Goal: Transaction & Acquisition: Purchase product/service

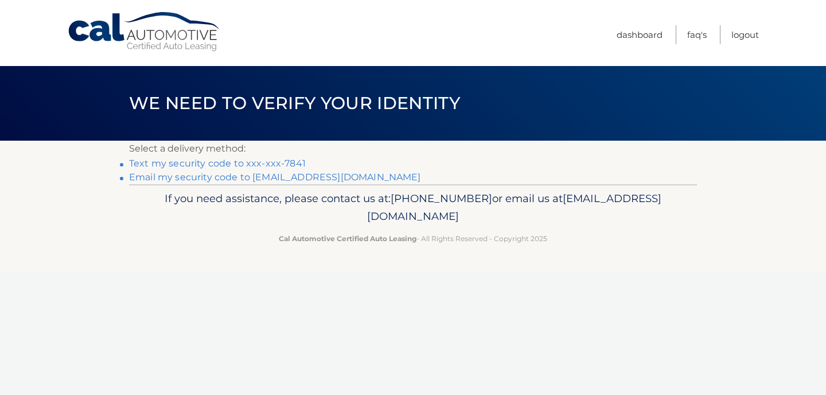
click at [291, 161] on link "Text my security code to xxx-xxx-7841" at bounding box center [217, 163] width 177 height 11
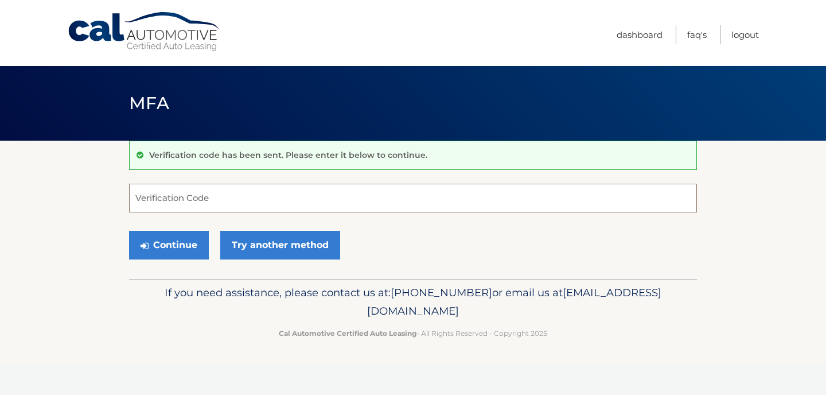
click at [202, 202] on input "Verification Code" at bounding box center [413, 198] width 568 height 29
type input "375045"
click at [172, 247] on button "Continue" at bounding box center [169, 245] width 80 height 29
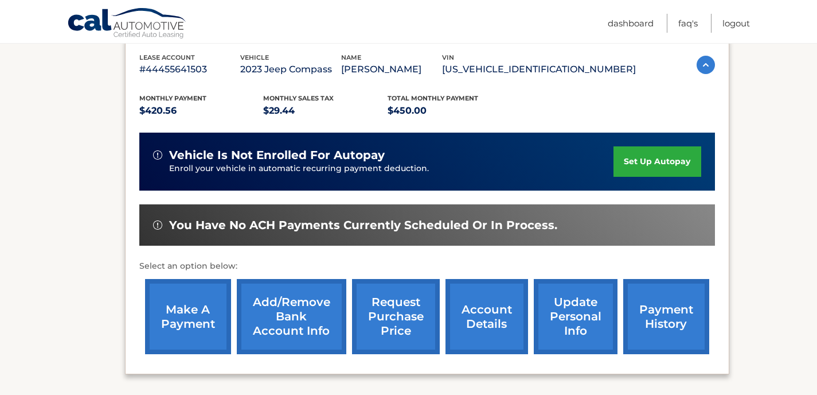
scroll to position [204, 0]
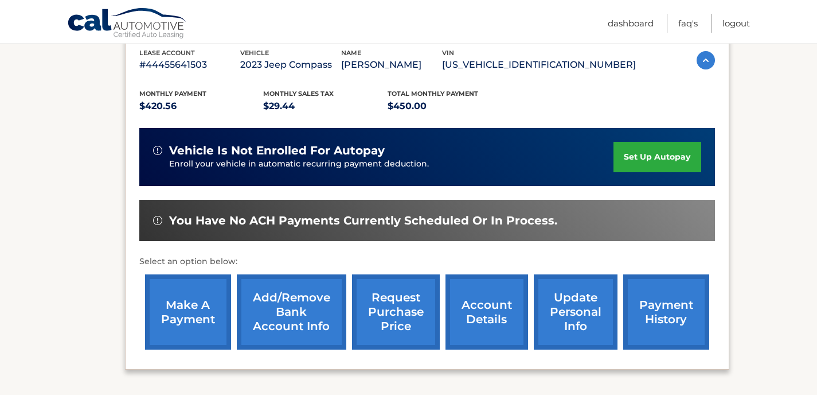
click at [192, 320] on link "make a payment" at bounding box center [188, 311] width 86 height 75
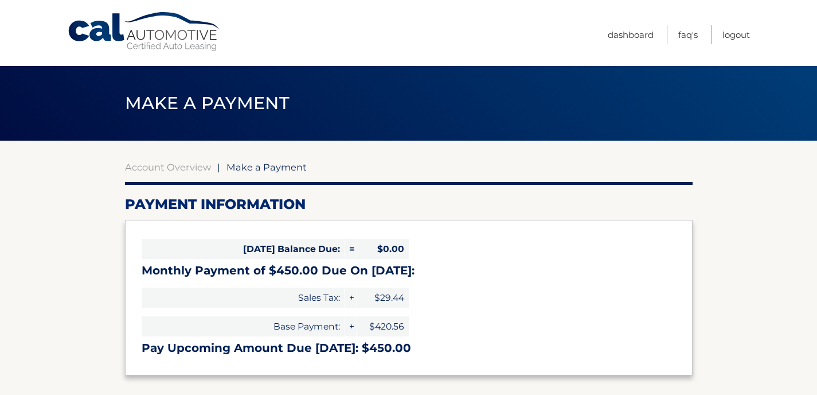
select select "Y2ZjMTY2MmUtNDRlMS00ODk4LWEwNGMtNzgzN2IyNWMzODQ5"
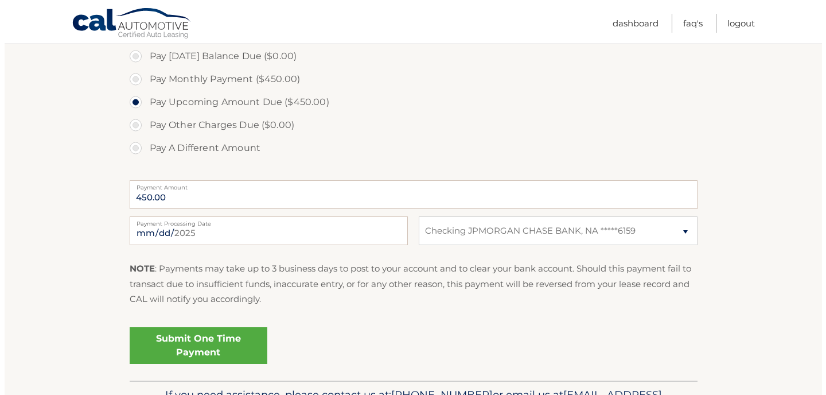
scroll to position [358, 0]
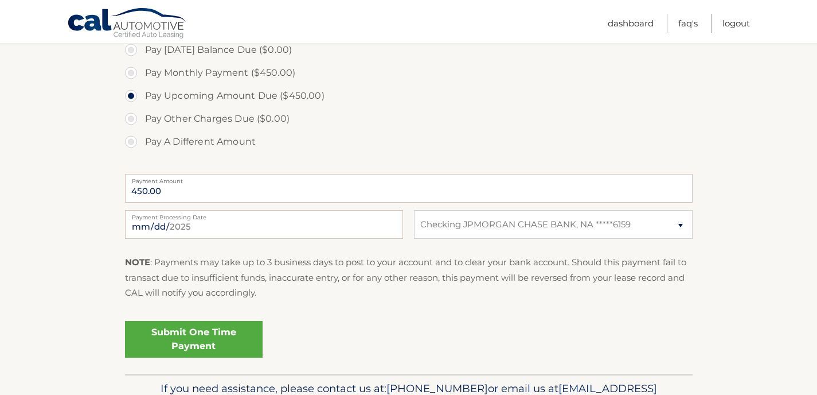
click at [216, 333] on link "Submit One Time Payment" at bounding box center [194, 339] width 138 height 37
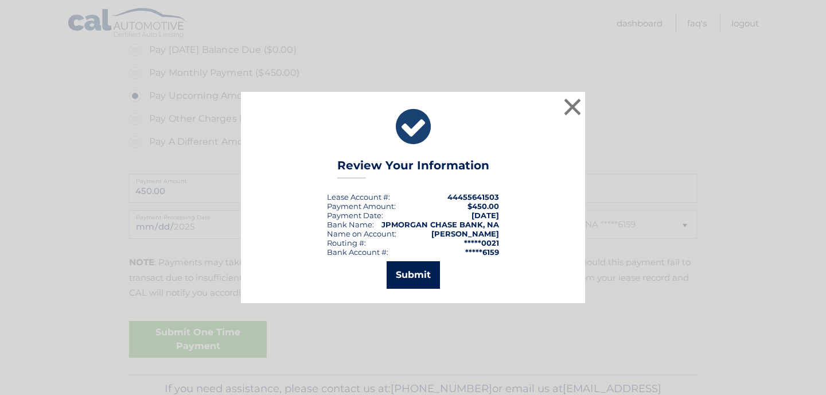
click at [415, 278] on button "Submit" at bounding box center [413, 275] width 53 height 28
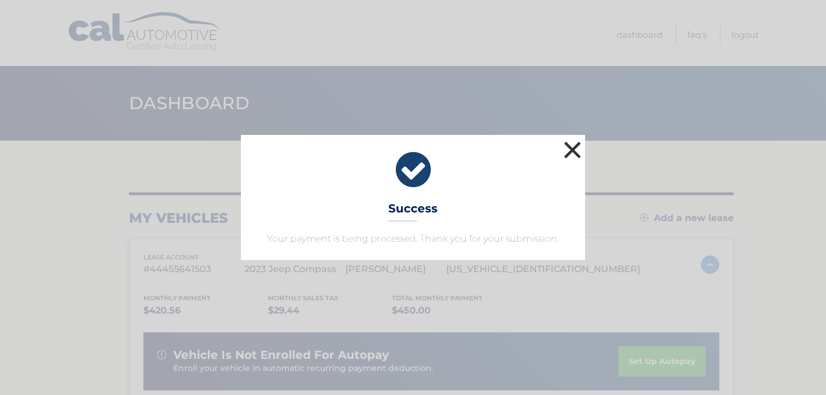
click at [571, 153] on button "×" at bounding box center [572, 149] width 23 height 23
